Goal: Task Accomplishment & Management: Use online tool/utility

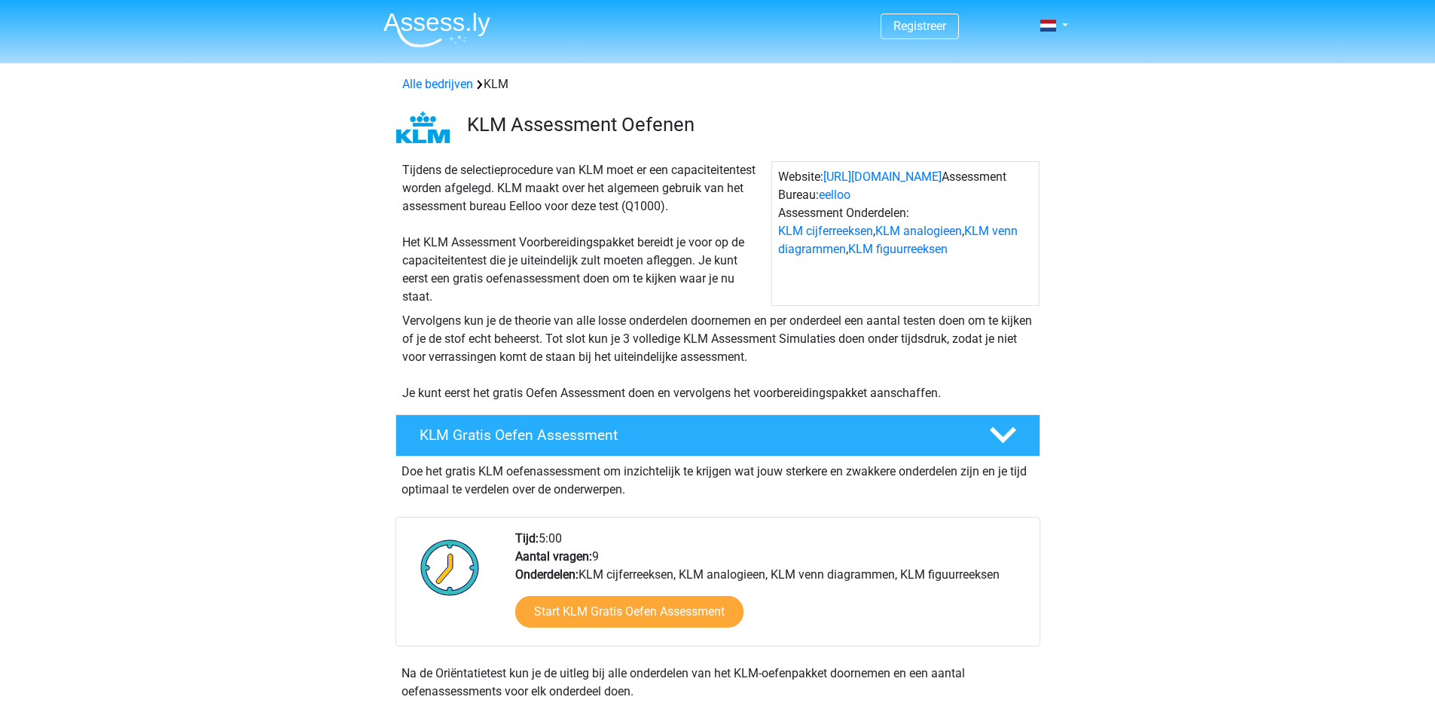
scroll to position [301, 0]
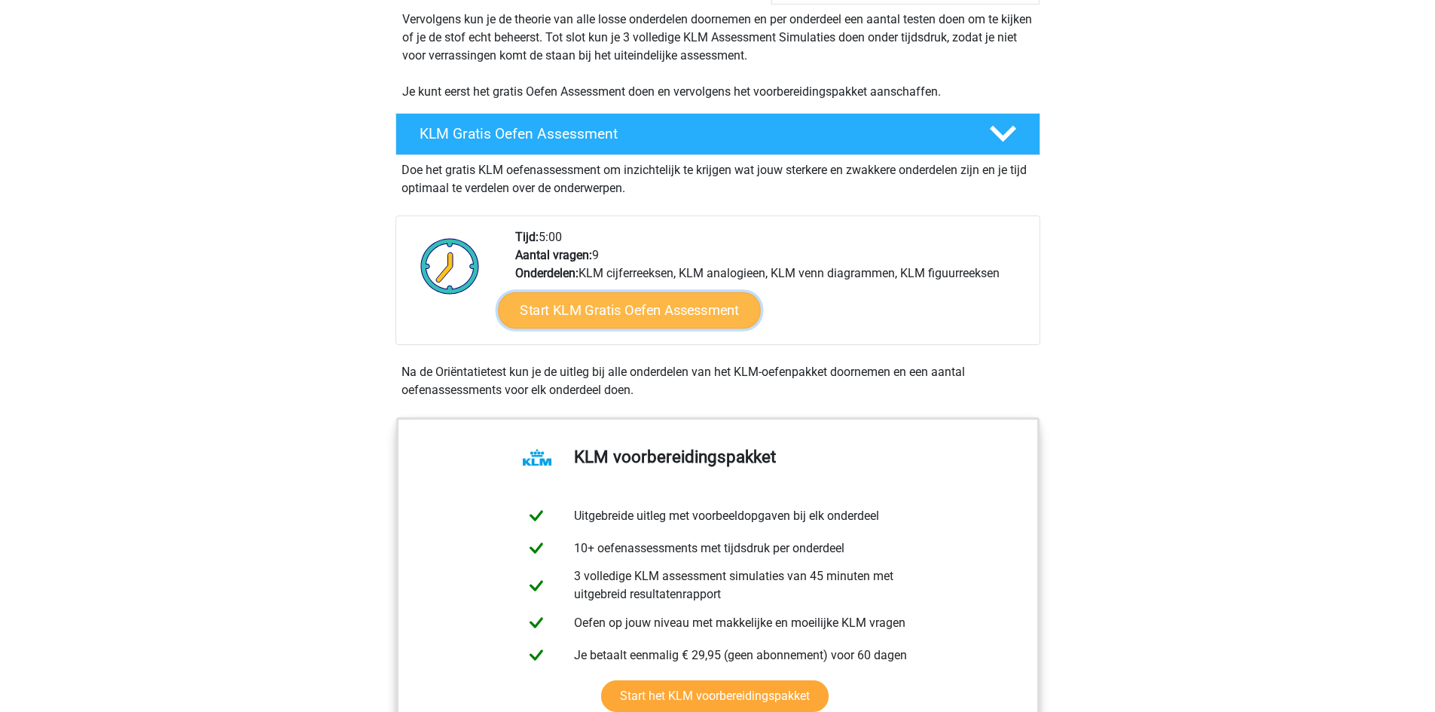
click at [662, 322] on link "Start KLM Gratis Oefen Assessment" at bounding box center [629, 310] width 262 height 36
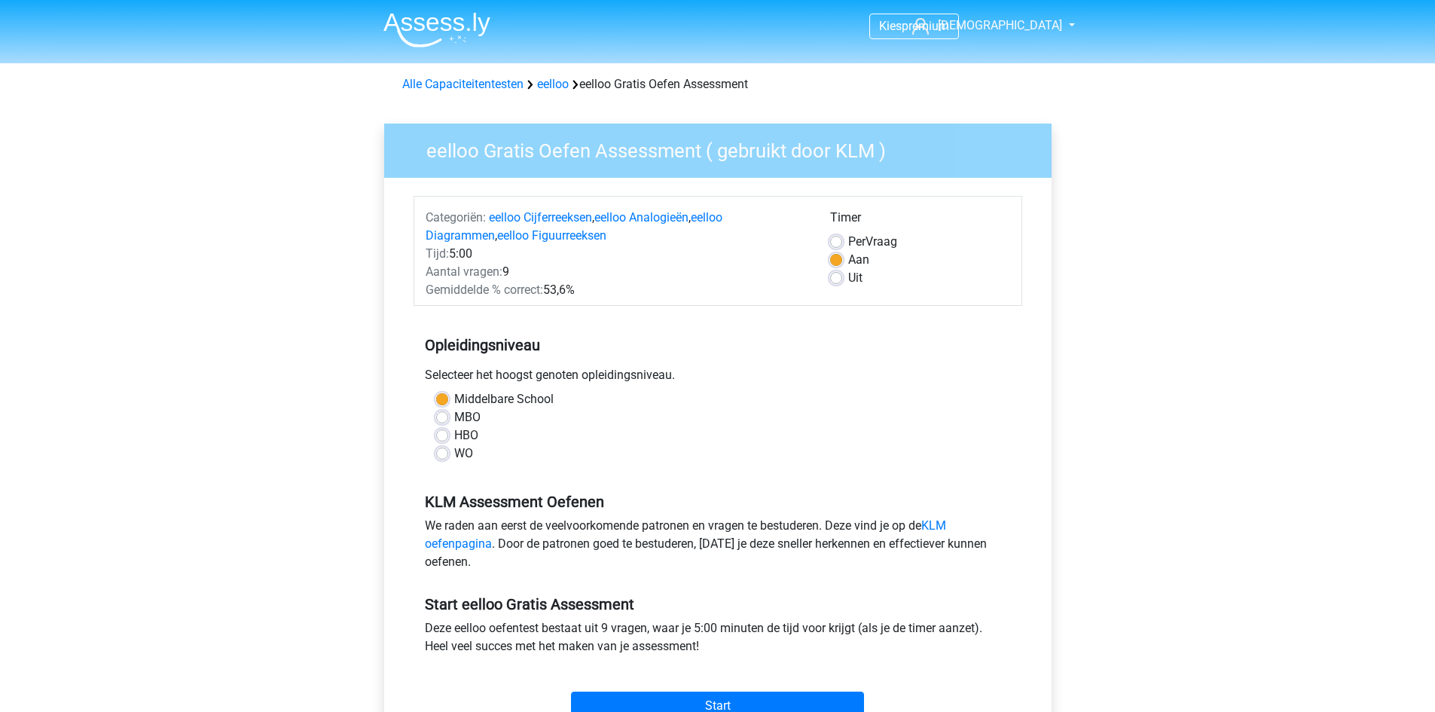
drag, startPoint x: 589, startPoint y: 297, endPoint x: 556, endPoint y: 284, distance: 34.8
click at [556, 284] on div "Gemiddelde % correct: 53,6%" at bounding box center [616, 290] width 405 height 18
click at [475, 417] on label "MBO" at bounding box center [467, 417] width 26 height 18
click at [448, 417] on input "MBO" at bounding box center [442, 415] width 12 height 15
radio input "true"
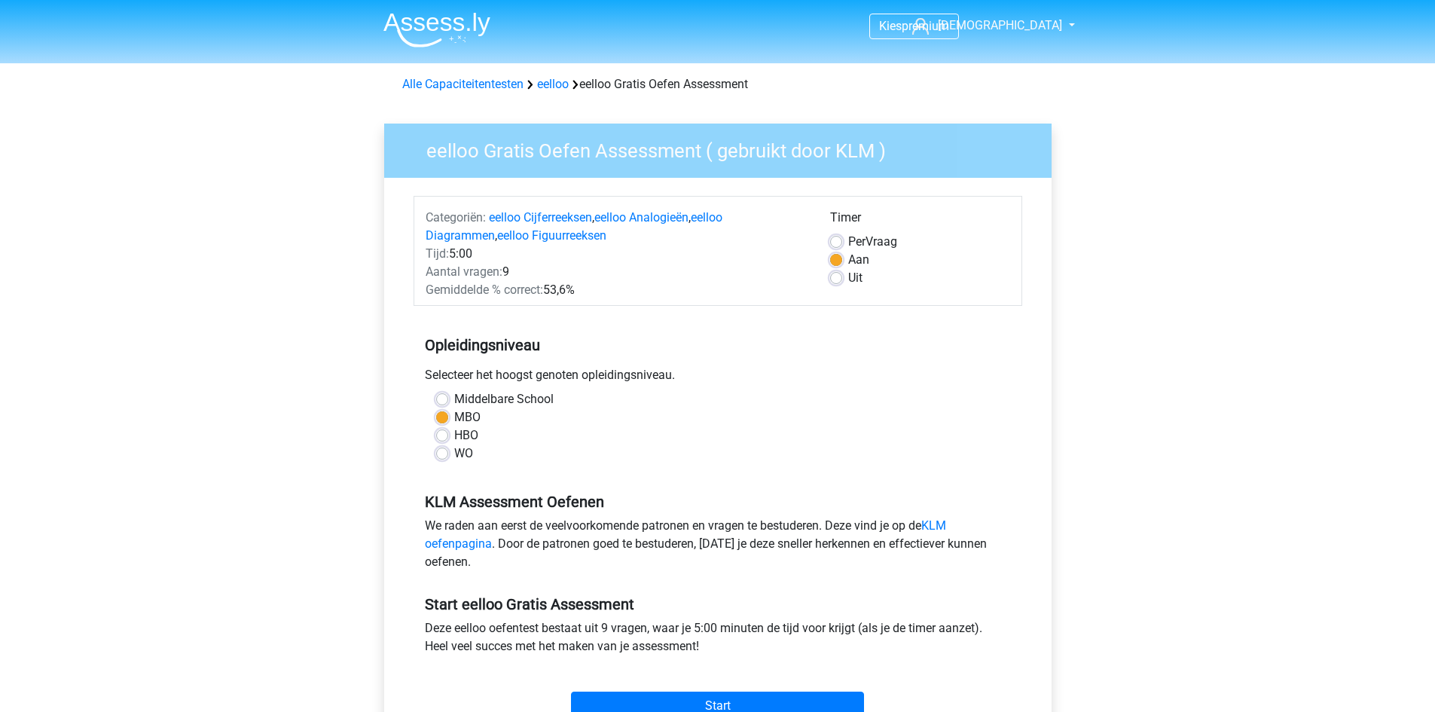
drag, startPoint x: 460, startPoint y: 438, endPoint x: 458, endPoint y: 445, distance: 7.7
click at [459, 439] on label "HBO" at bounding box center [466, 435] width 24 height 18
click at [448, 439] on input "HBO" at bounding box center [442, 433] width 12 height 15
radio input "true"
click at [457, 454] on label "WO" at bounding box center [463, 454] width 19 height 18
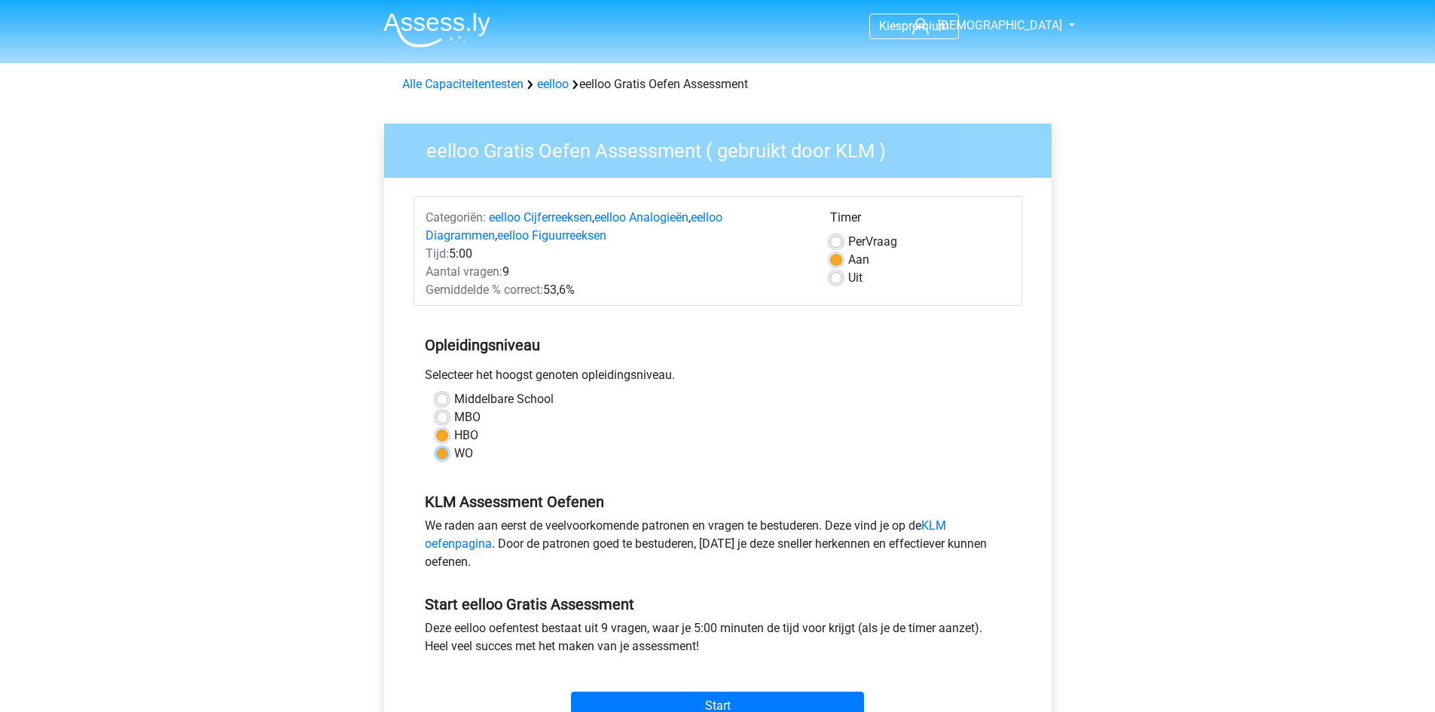
click at [448, 454] on input "WO" at bounding box center [442, 452] width 12 height 15
radio input "true"
drag, startPoint x: 470, startPoint y: 390, endPoint x: 470, endPoint y: 398, distance: 8.3
click at [470, 396] on div "Opleidingsniveau Selecteer het hoogst genoten opleidingsniveau. [GEOGRAPHIC_DAT…" at bounding box center [718, 393] width 609 height 163
click at [475, 402] on label "Middelbare School" at bounding box center [503, 399] width 99 height 18
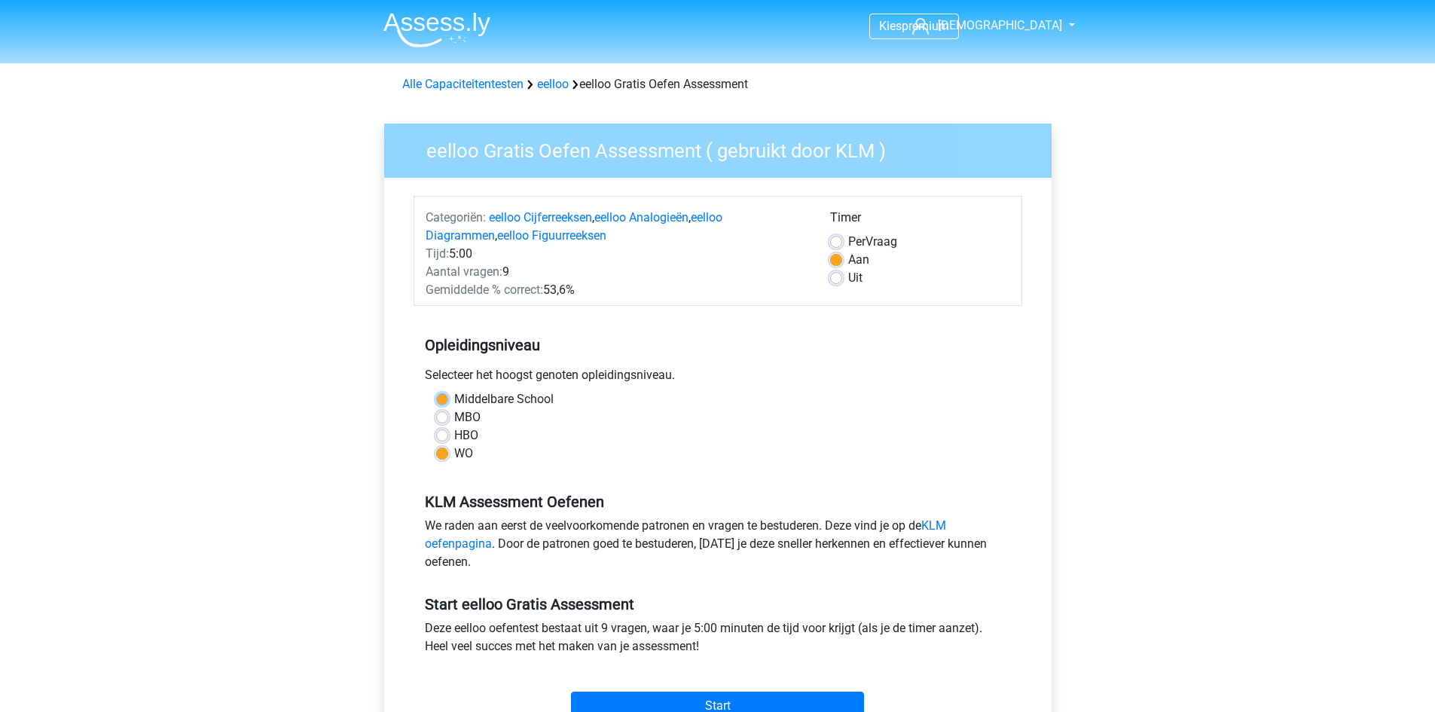
click at [448, 402] on input "Middelbare School" at bounding box center [442, 397] width 12 height 15
radio input "true"
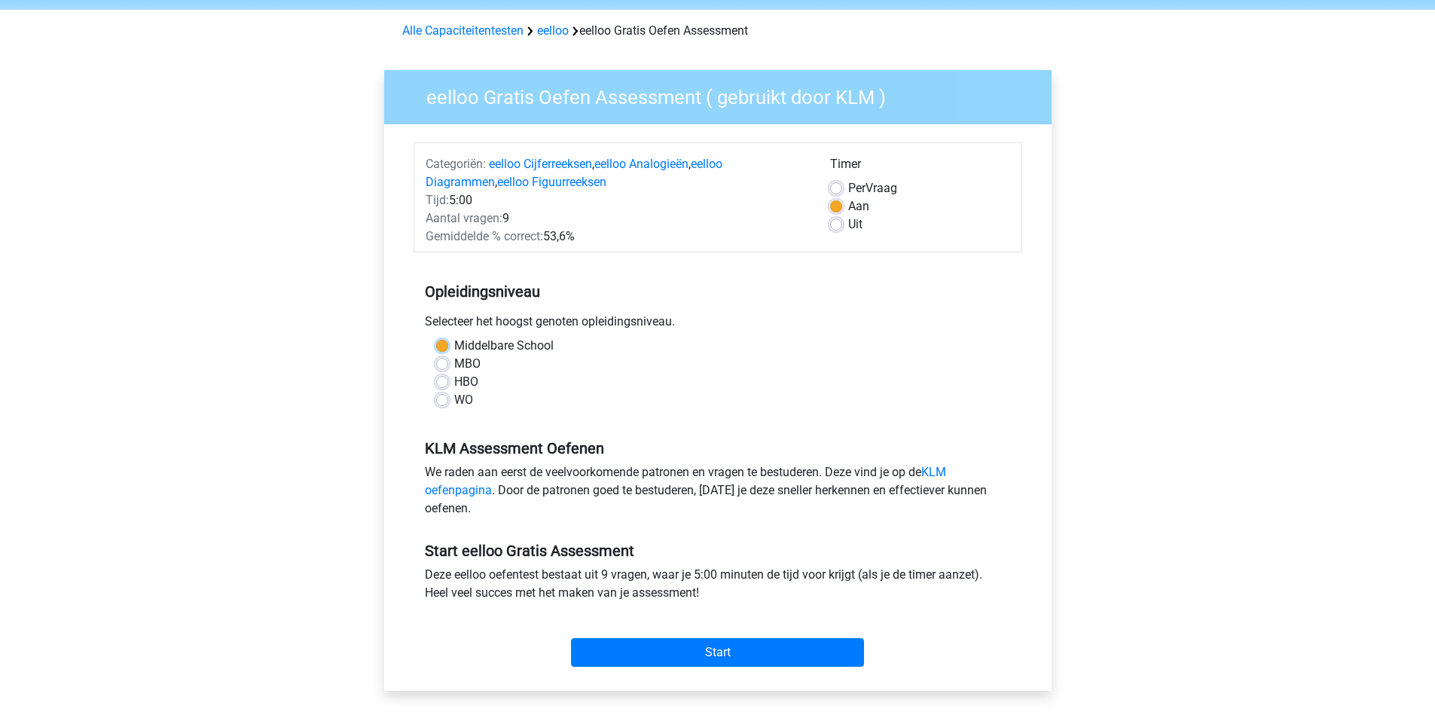
scroll to position [75, 0]
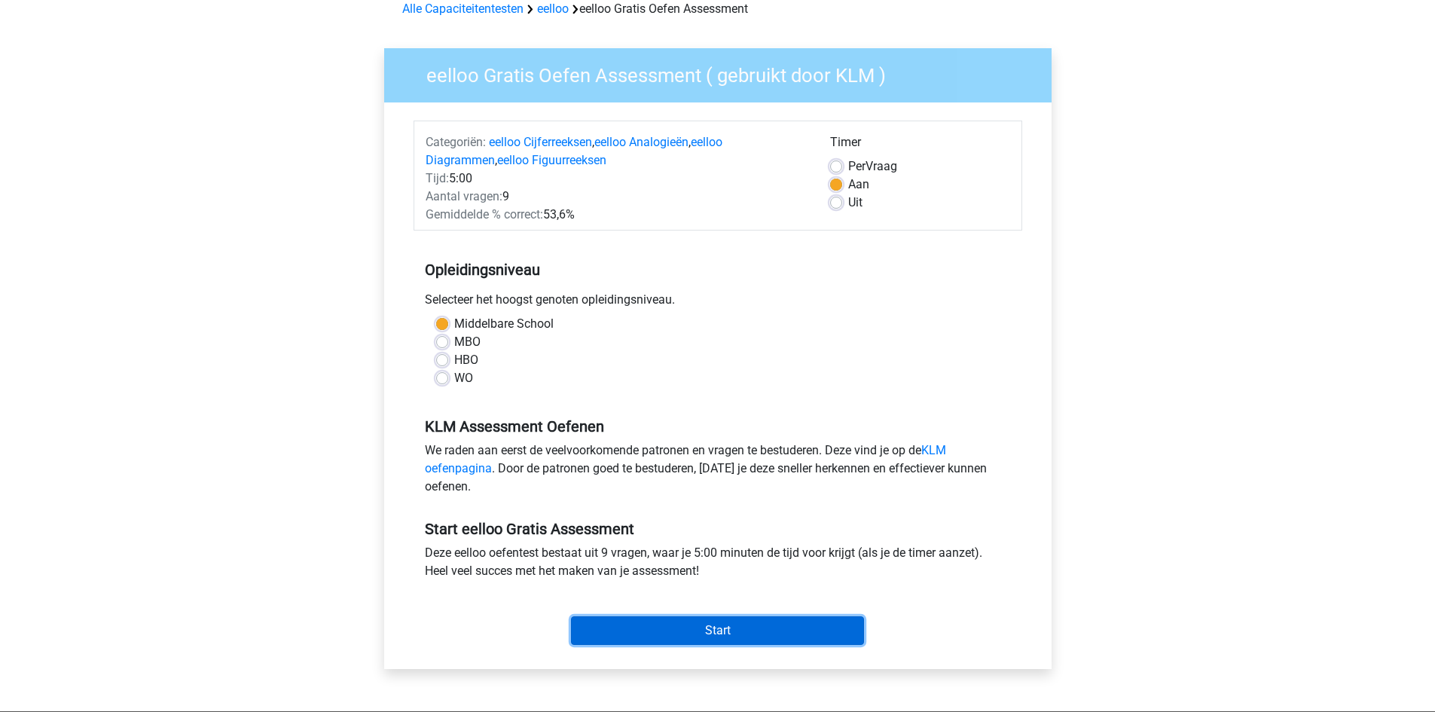
click at [635, 616] on input "Start" at bounding box center [717, 630] width 293 height 29
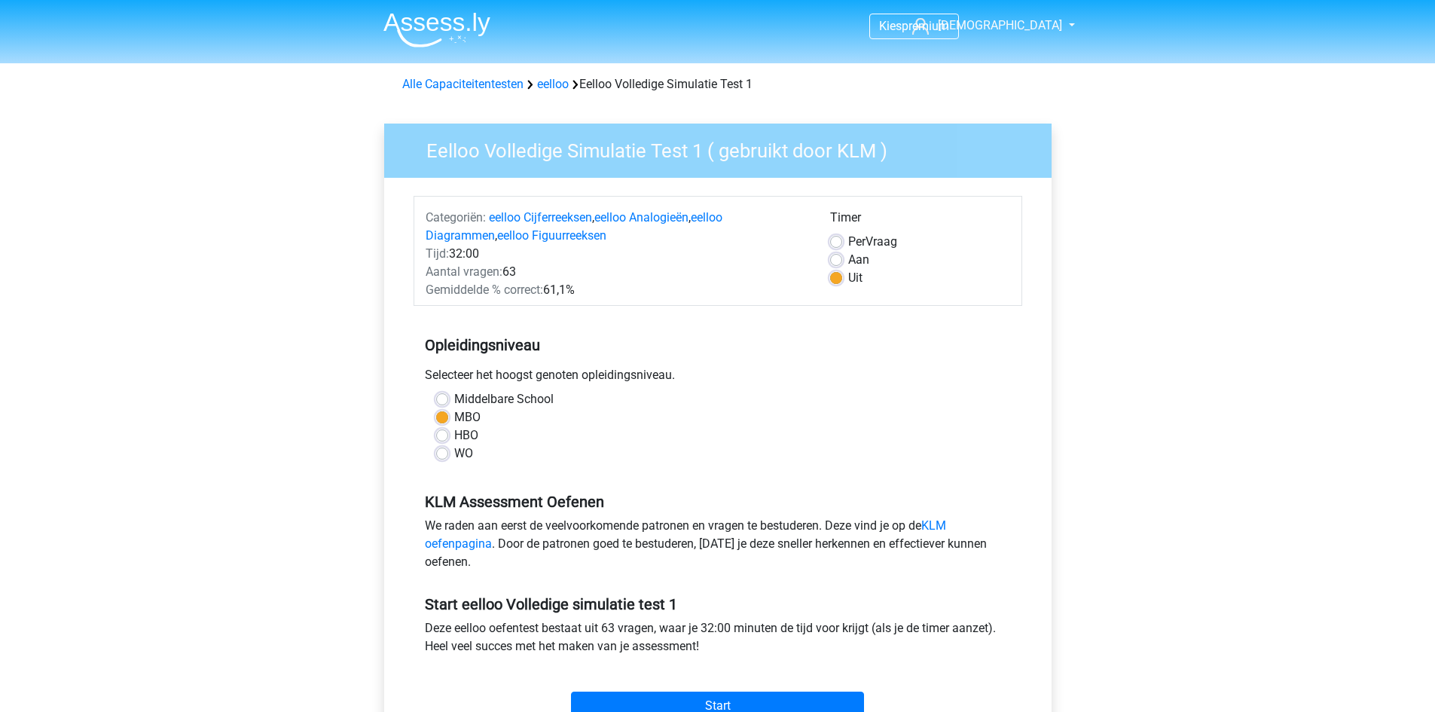
scroll to position [151, 0]
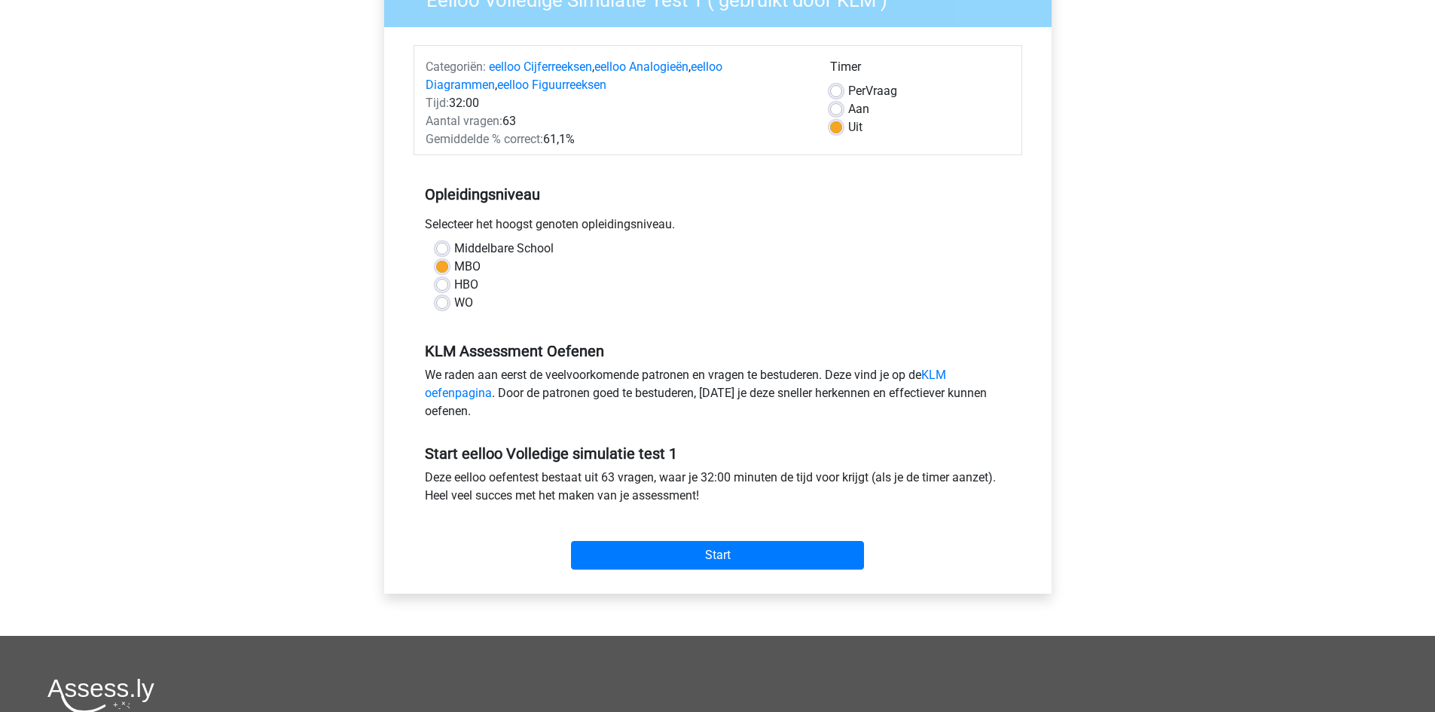
click at [474, 247] on label "Middelbare School" at bounding box center [503, 249] width 99 height 18
click at [448, 247] on input "Middelbare School" at bounding box center [442, 247] width 12 height 15
radio input "true"
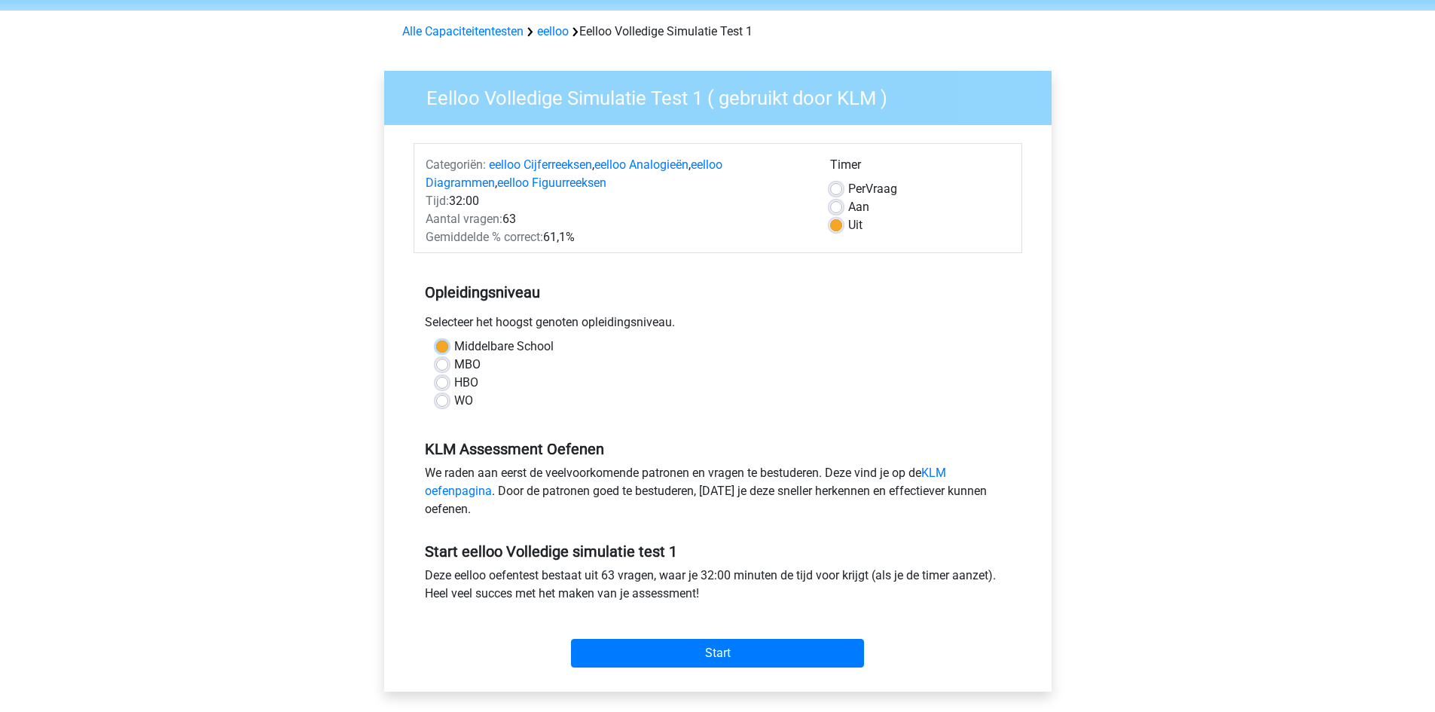
scroll to position [75, 0]
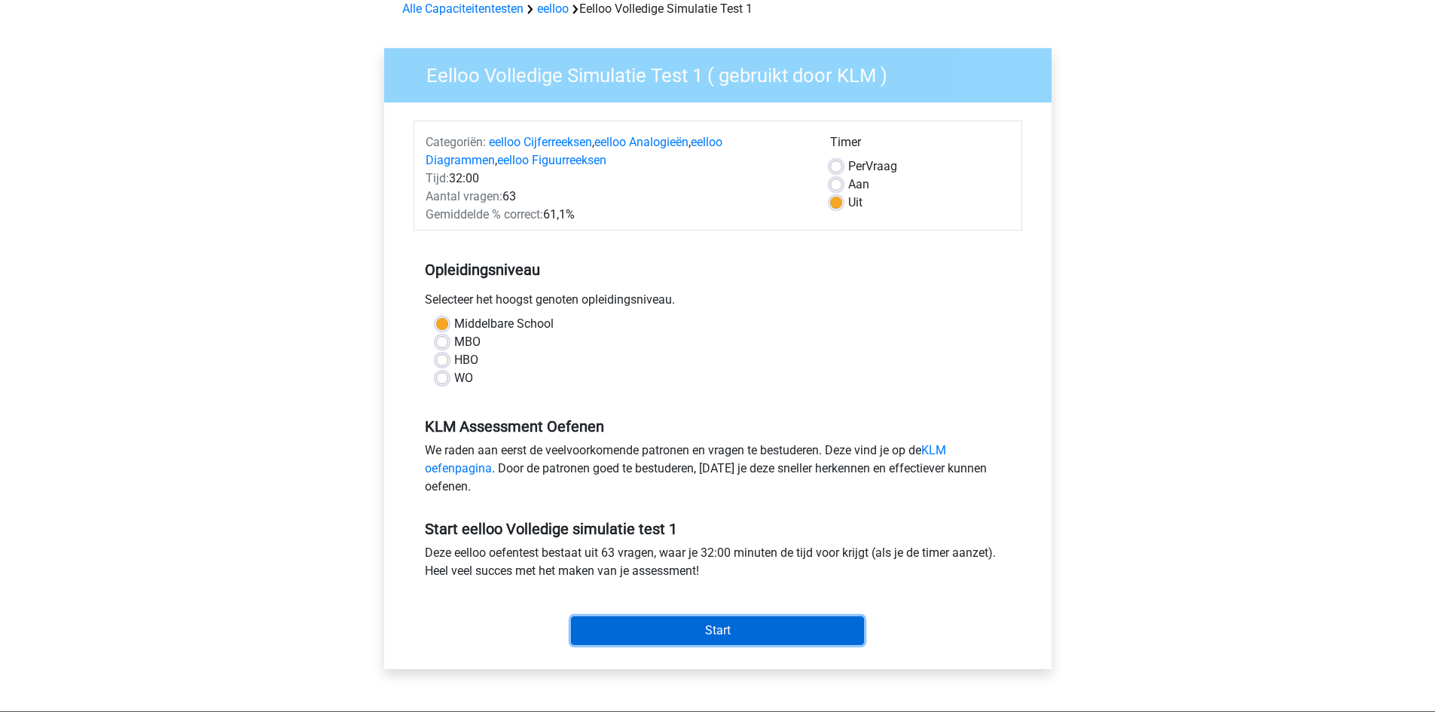
click at [720, 634] on input "Start" at bounding box center [717, 630] width 293 height 29
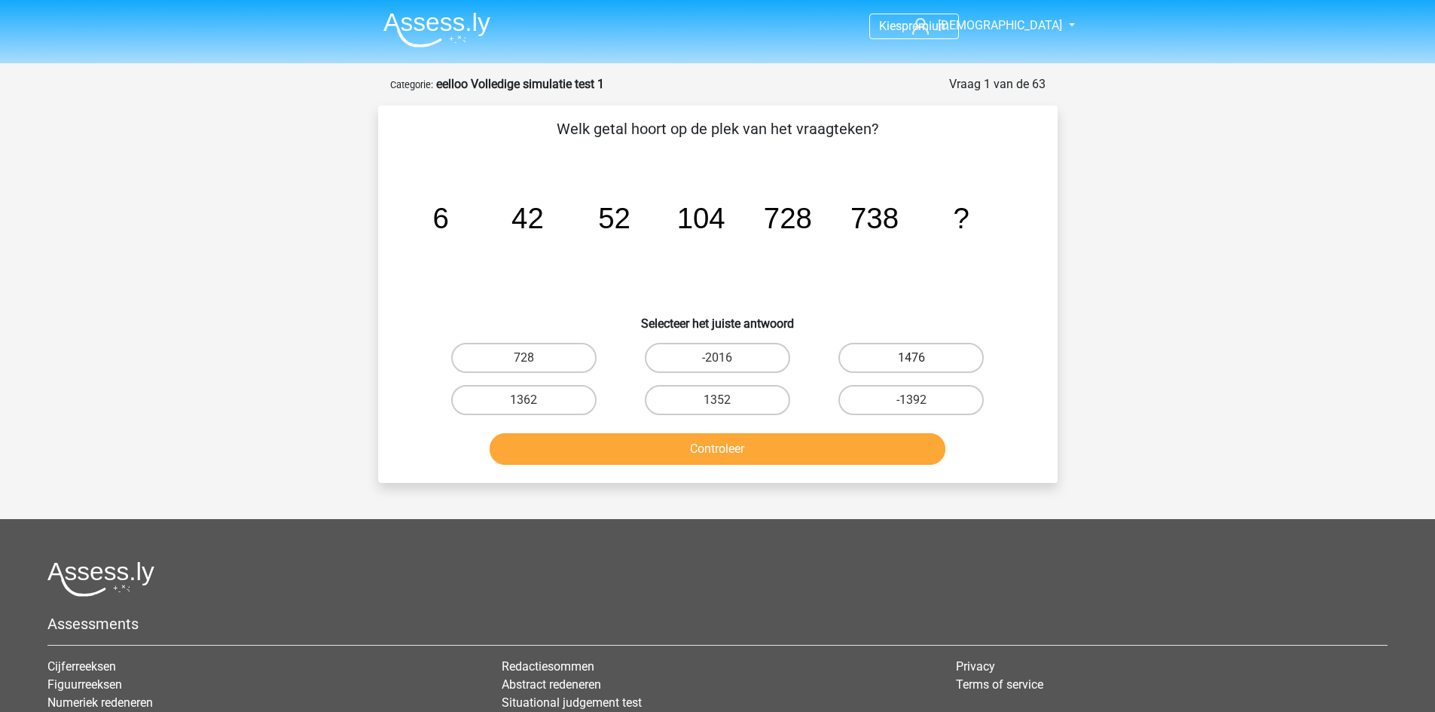
click at [870, 363] on label "1476" at bounding box center [911, 358] width 145 height 30
click at [912, 363] on input "1476" at bounding box center [917, 363] width 10 height 10
radio input "true"
click at [842, 448] on button "Controleer" at bounding box center [718, 449] width 456 height 32
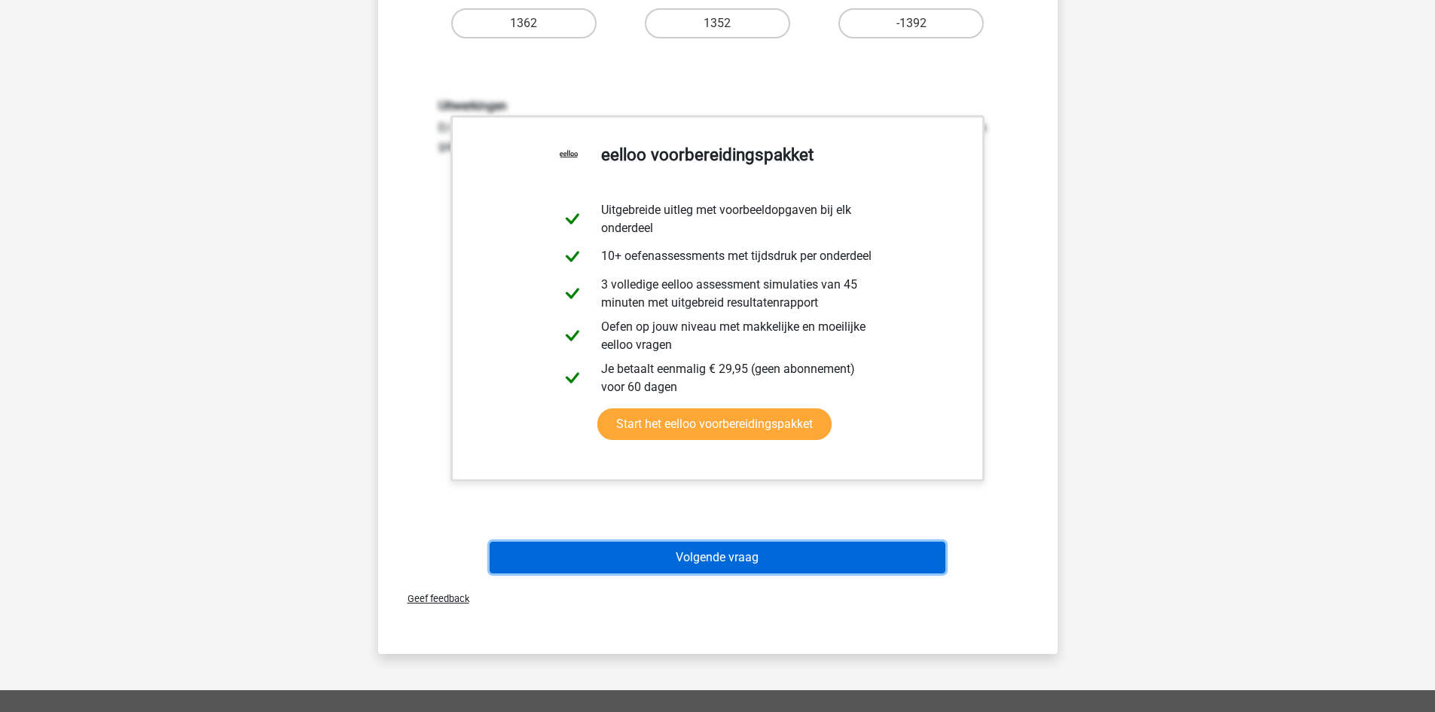
click at [694, 551] on button "Volgende vraag" at bounding box center [718, 558] width 456 height 32
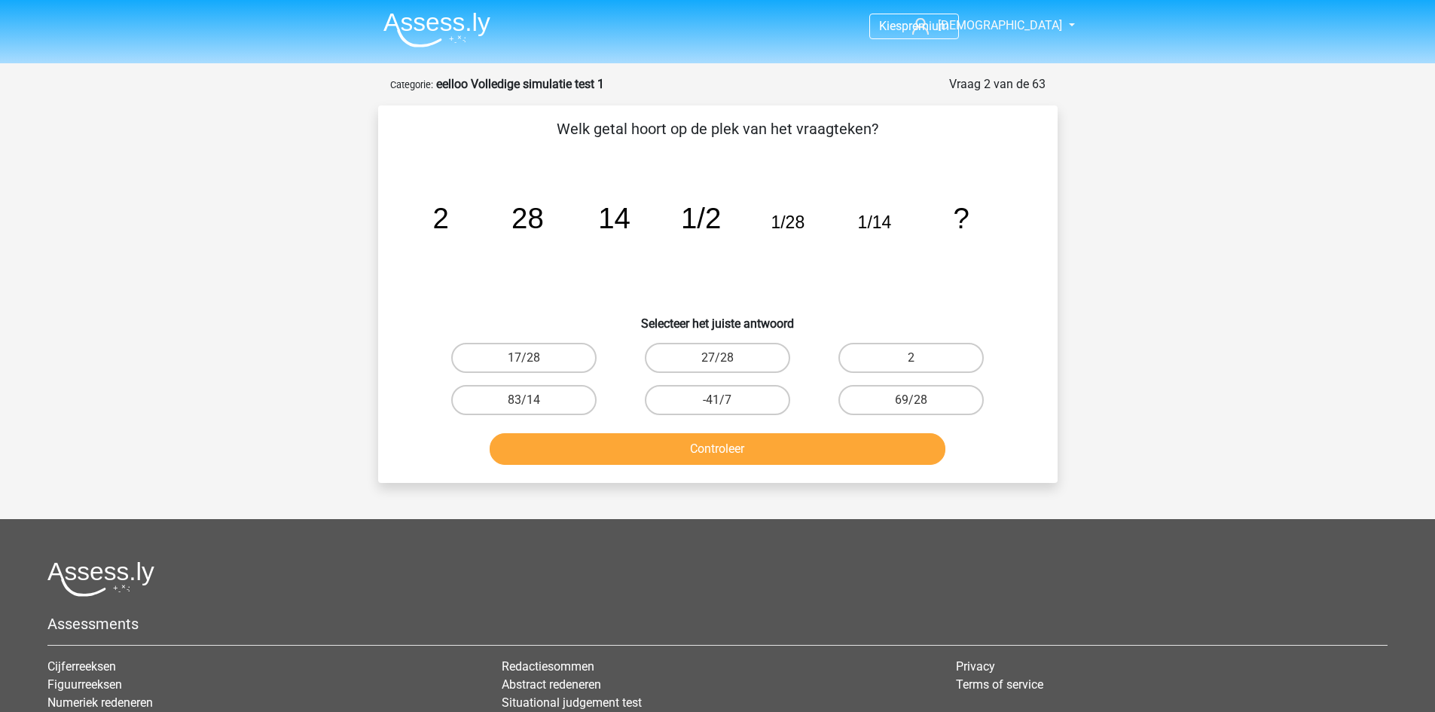
click at [625, 225] on tspan "14" at bounding box center [614, 218] width 32 height 32
click at [716, 209] on tspan "1/2" at bounding box center [701, 218] width 40 height 32
click at [703, 283] on icon "image/svg+xml 2 28 14 1/2 1/28 1/14 ?" at bounding box center [717, 228] width 607 height 152
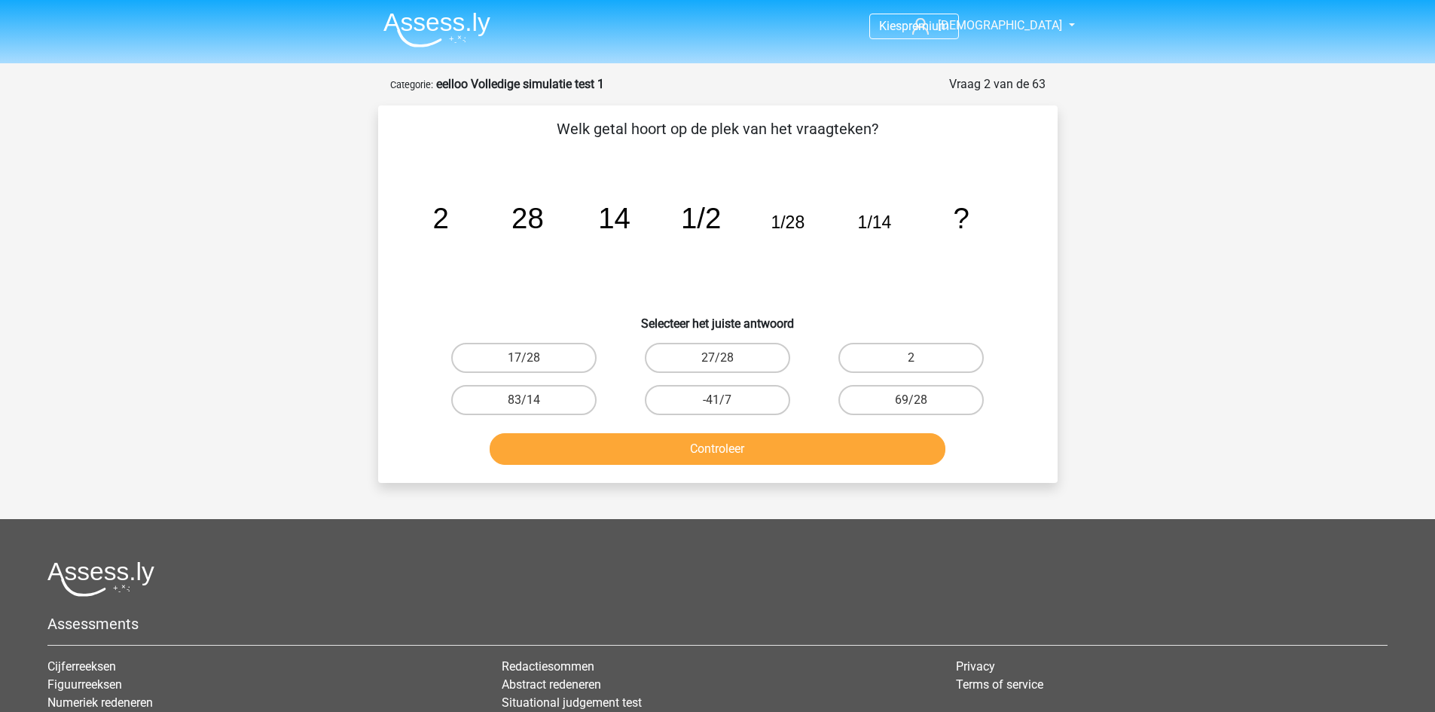
click at [707, 230] on tspan "1/2" at bounding box center [701, 218] width 40 height 32
click at [708, 229] on tspan "1/2" at bounding box center [701, 218] width 40 height 32
drag, startPoint x: 661, startPoint y: 232, endPoint x: 684, endPoint y: 225, distance: 24.5
click at [671, 228] on icon "image/svg+xml 2 28 14 1/2 1/28 1/14 ?" at bounding box center [717, 228] width 607 height 152
click at [684, 225] on tspan "1/2" at bounding box center [701, 218] width 40 height 32
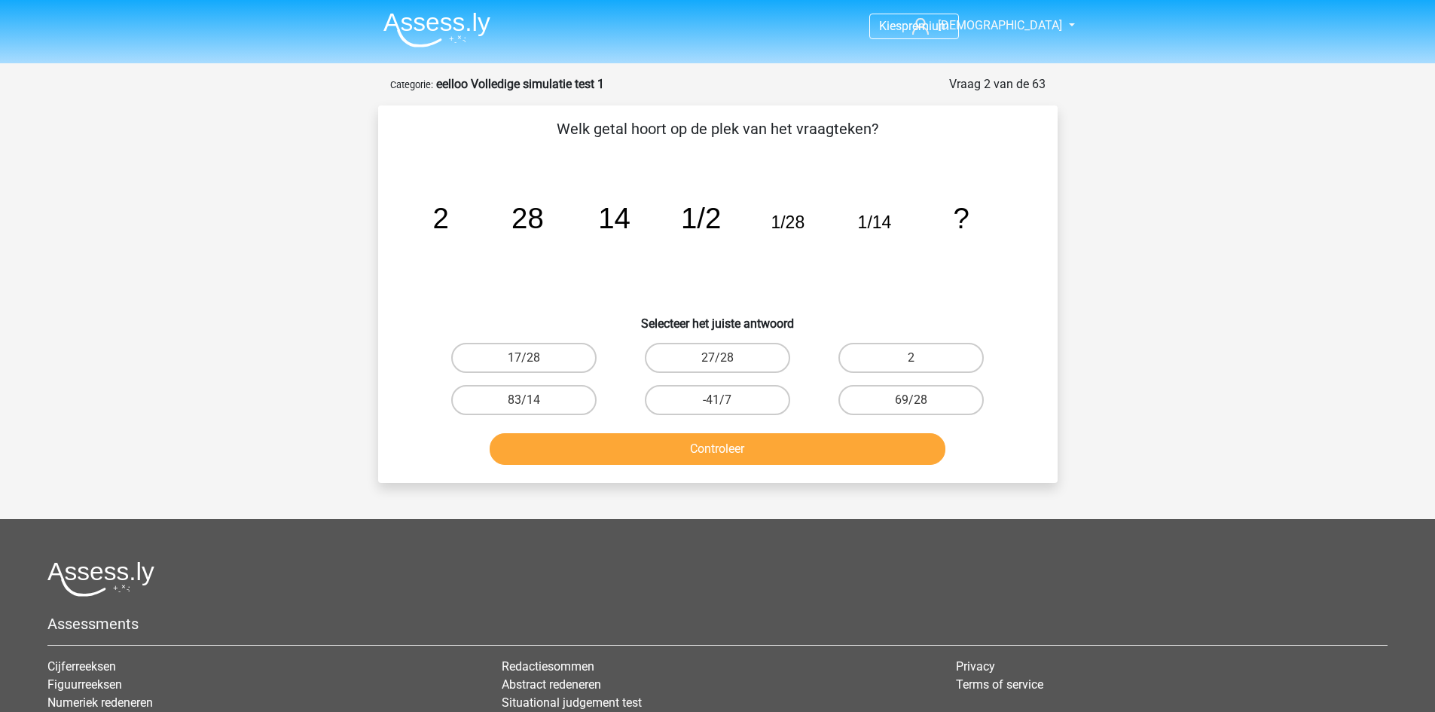
click at [538, 225] on tspan "28" at bounding box center [528, 218] width 32 height 32
drag, startPoint x: 738, startPoint y: 216, endPoint x: 595, endPoint y: 206, distance: 142.8
click at [735, 216] on icon "image/svg+xml 2 28 14 1/2 1/28 1/14 ?" at bounding box center [717, 228] width 607 height 152
click at [512, 206] on tspan "28" at bounding box center [528, 218] width 32 height 32
click at [777, 229] on tspan "1/28" at bounding box center [788, 222] width 34 height 20
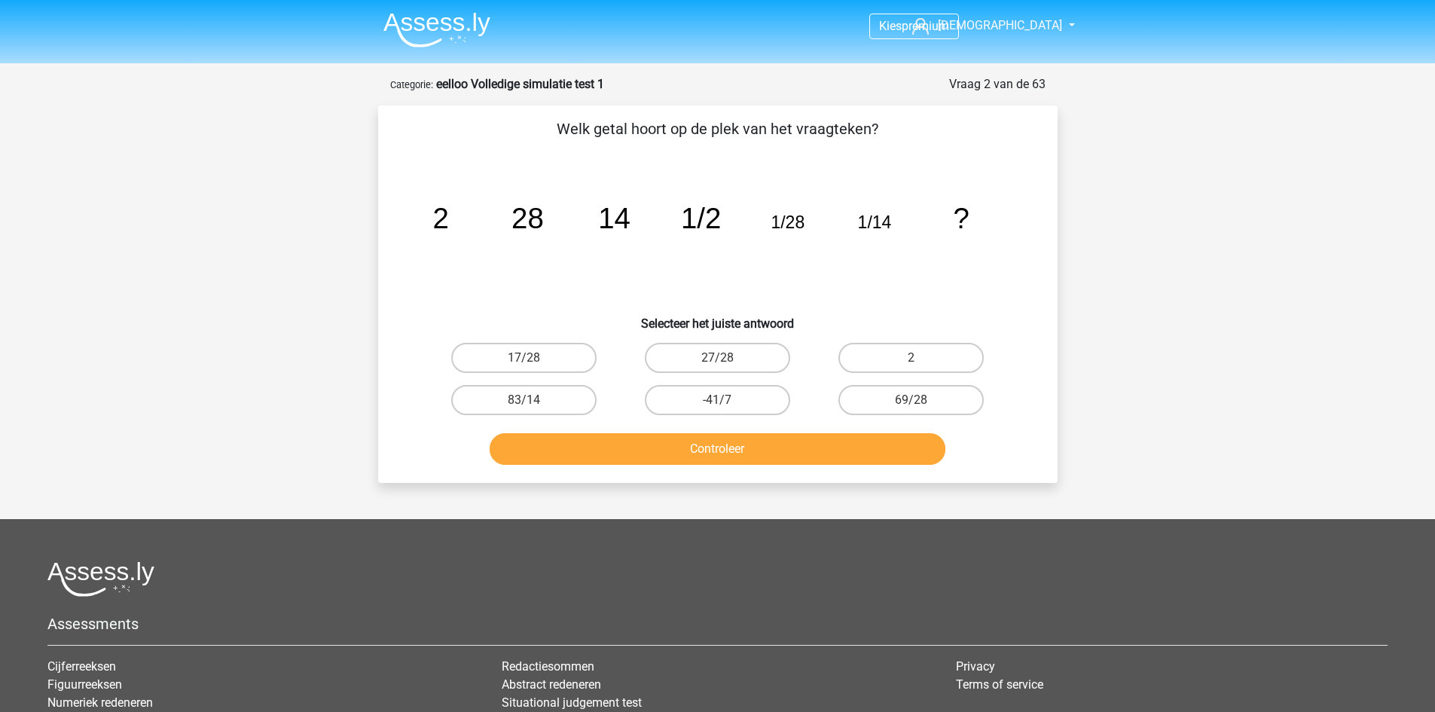
click at [528, 225] on tspan "28" at bounding box center [528, 218] width 32 height 32
click at [697, 226] on tspan "1/2" at bounding box center [701, 218] width 40 height 32
click at [521, 213] on tspan "28" at bounding box center [528, 218] width 32 height 32
click at [783, 220] on tspan "1/28" at bounding box center [788, 222] width 34 height 20
click at [729, 219] on icon "image/svg+xml 2 28 14 1/2 1/28 1/14 ?" at bounding box center [717, 228] width 607 height 152
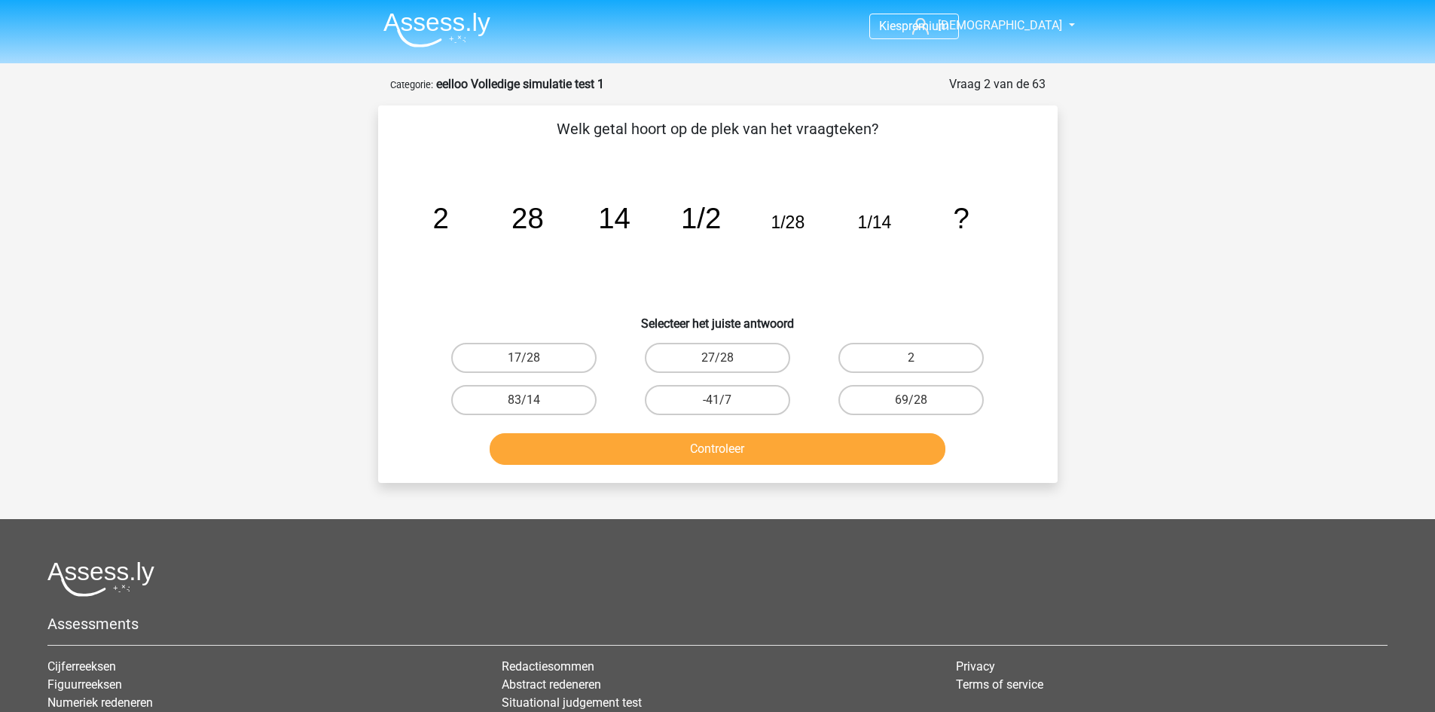
click at [723, 219] on icon "image/svg+xml 2 28 14 1/2 1/28 1/14 ?" at bounding box center [717, 228] width 607 height 152
click at [569, 399] on label "83/14" at bounding box center [523, 400] width 145 height 30
click at [533, 400] on input "83/14" at bounding box center [529, 405] width 10 height 10
radio input "true"
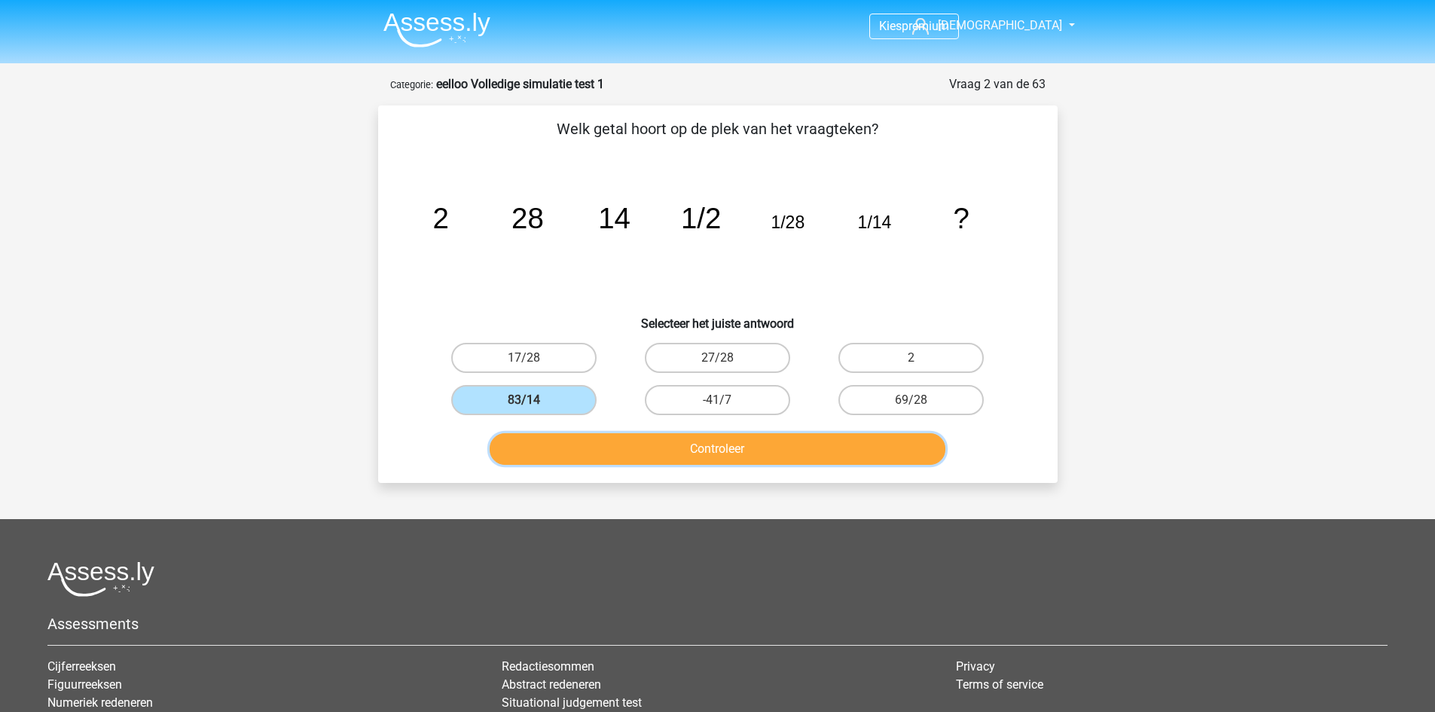
click at [596, 448] on button "Controleer" at bounding box center [718, 449] width 456 height 32
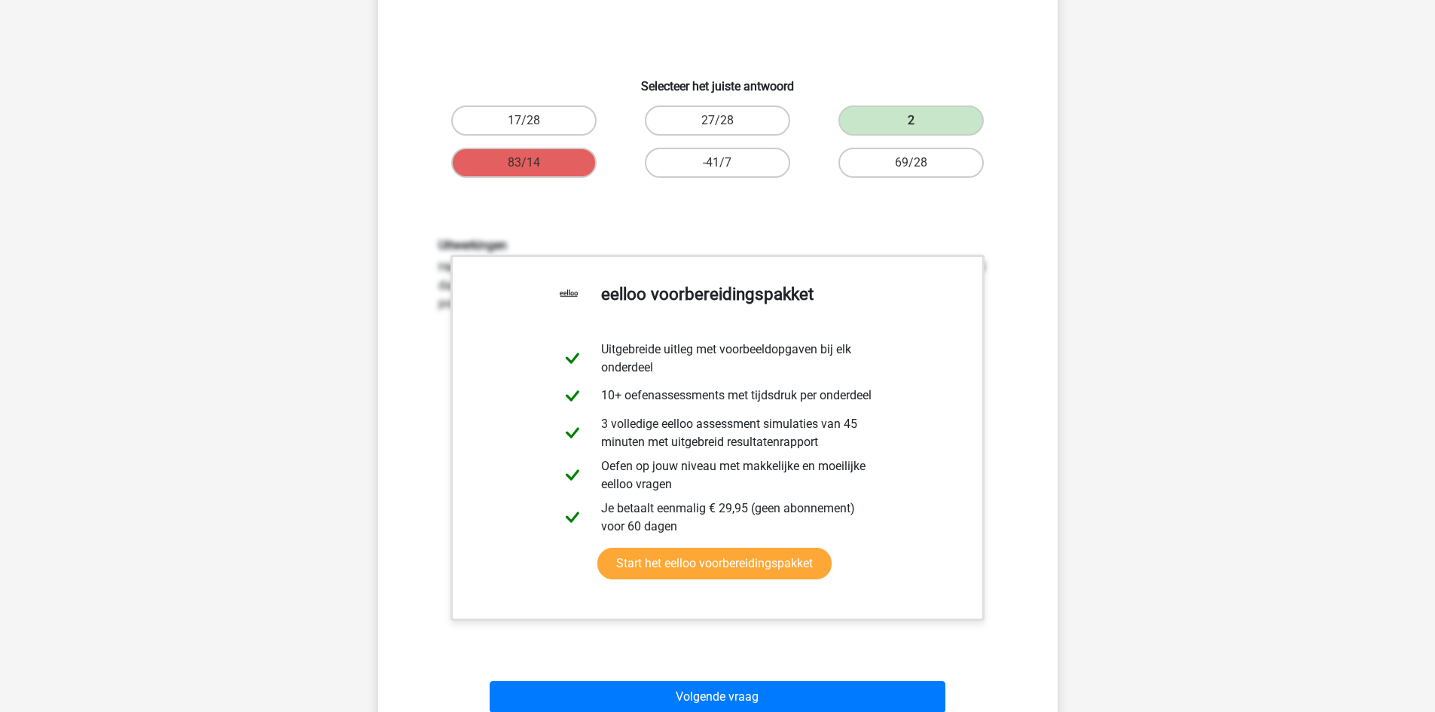
scroll to position [151, 0]
